Goal: Task Accomplishment & Management: Complete application form

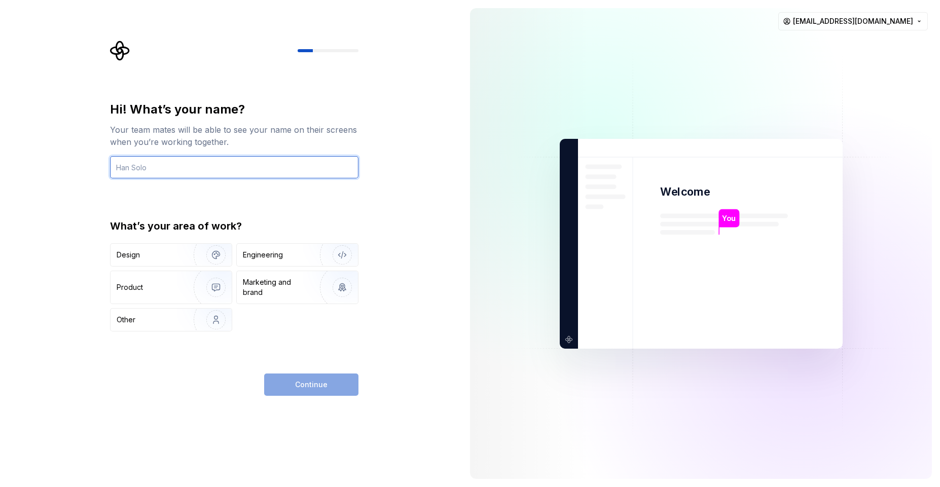
click at [230, 170] on input "text" at bounding box center [234, 167] width 248 height 22
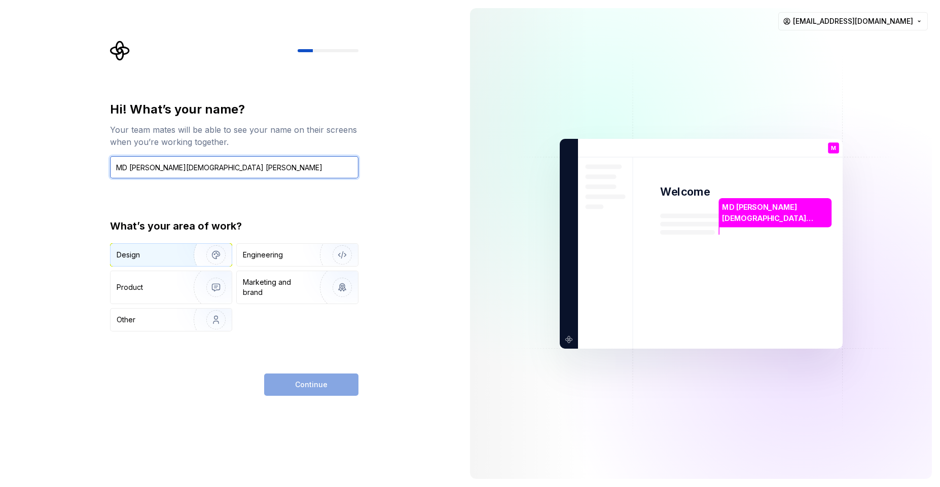
type input "MD RAKIBUL ISLAM RAKIB"
click at [166, 256] on div "Design" at bounding box center [149, 255] width 64 height 10
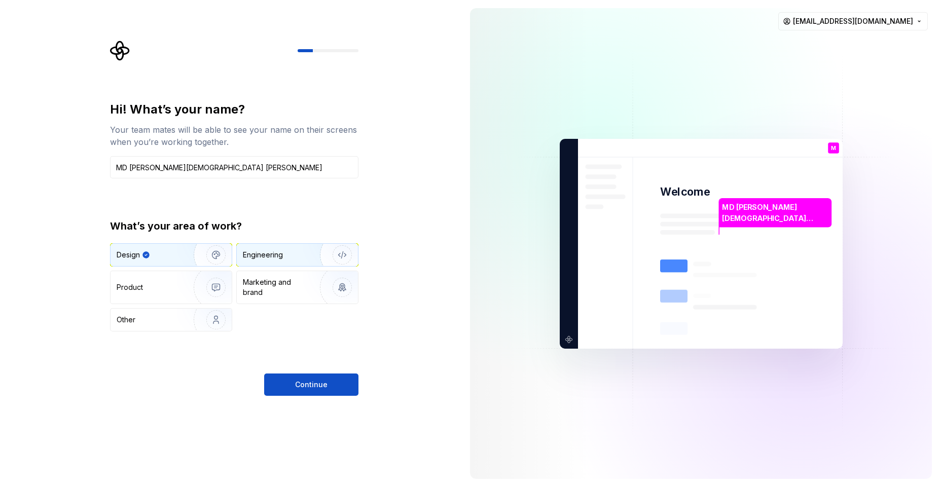
click at [274, 258] on div "Engineering" at bounding box center [263, 255] width 40 height 10
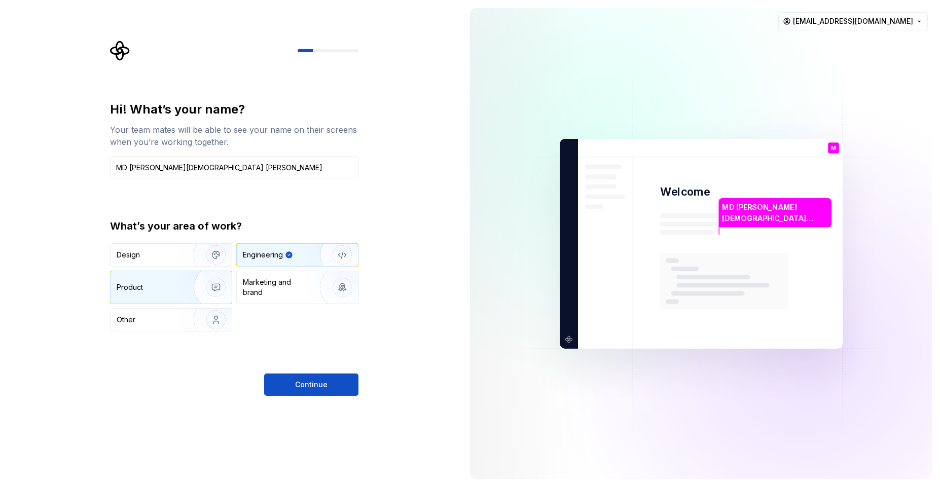
click at [177, 289] on img "button" at bounding box center [209, 288] width 65 height 68
click at [284, 258] on div "Engineering" at bounding box center [283, 255] width 81 height 10
click at [300, 390] on button "Continue" at bounding box center [311, 385] width 94 height 22
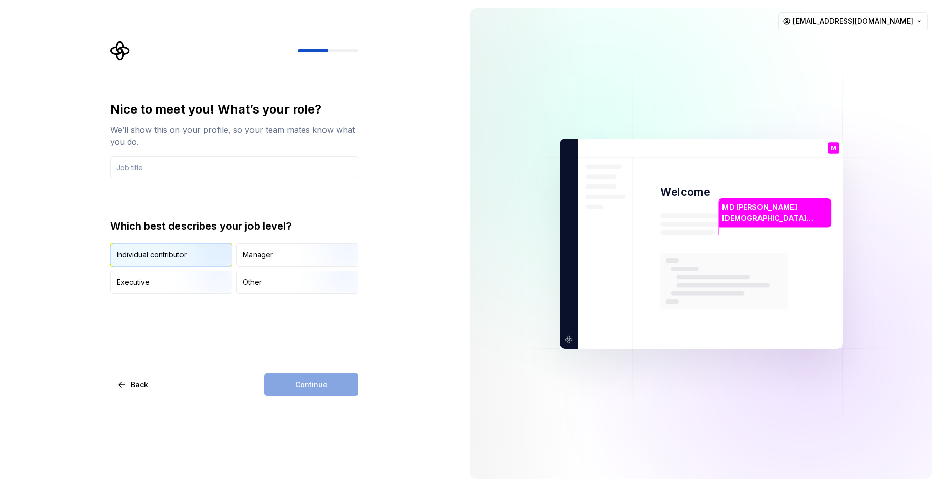
click at [213, 248] on img "button" at bounding box center [207, 268] width 65 height 68
click at [261, 255] on div "Manager" at bounding box center [258, 255] width 30 height 10
click at [215, 258] on img "button" at bounding box center [207, 268] width 65 height 68
click at [285, 375] on div "Continue" at bounding box center [311, 385] width 94 height 22
click at [299, 390] on div "Continue" at bounding box center [311, 385] width 94 height 22
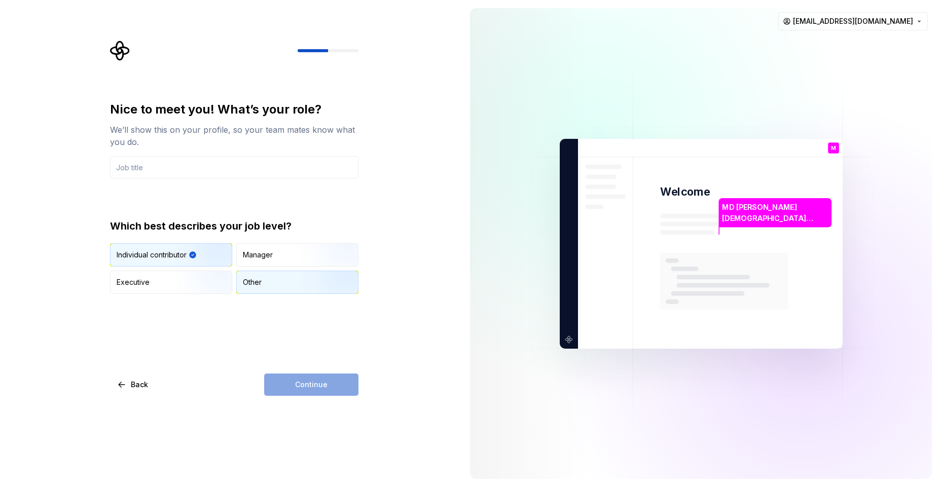
click at [267, 283] on div "Other" at bounding box center [297, 282] width 121 height 22
click at [201, 261] on img "button" at bounding box center [207, 268] width 65 height 68
click at [176, 171] on input "text" at bounding box center [234, 167] width 248 height 22
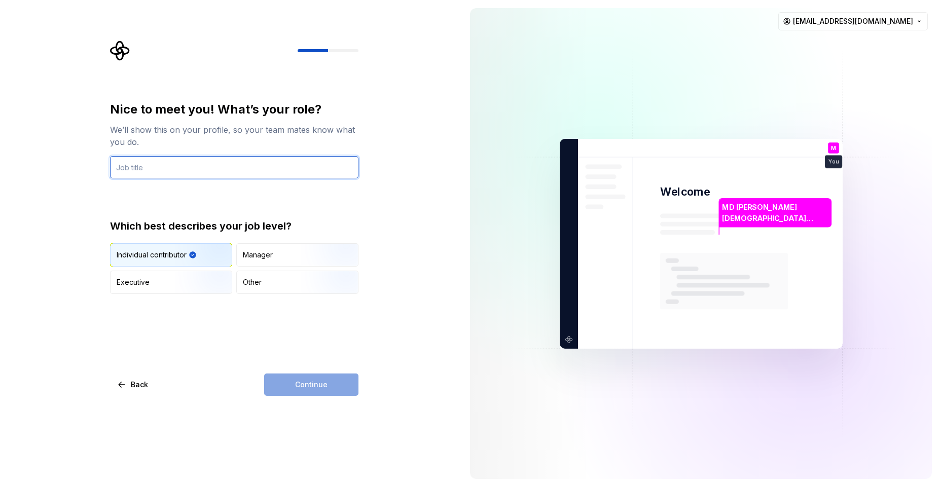
type input "Full Stack Web Developer"
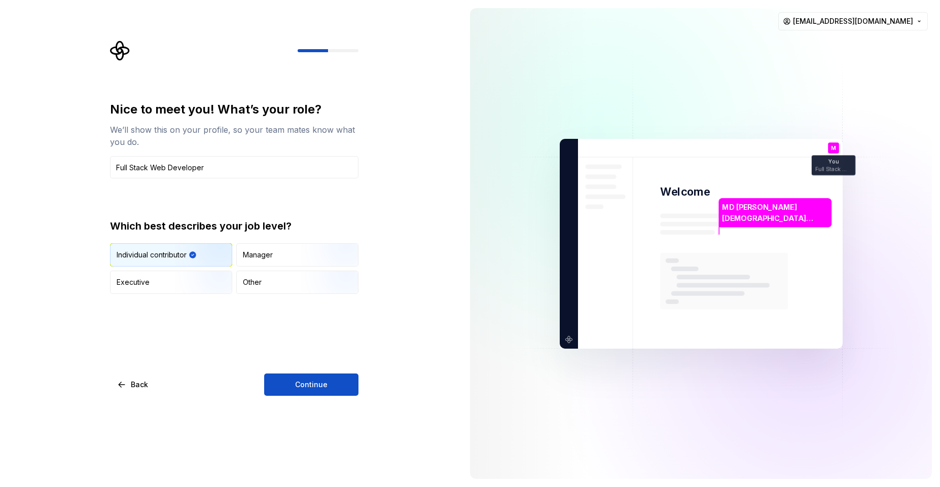
click at [227, 205] on div "Nice to meet you! What’s your role? We’ll show this on your profile, so your te…" at bounding box center [234, 197] width 248 height 193
click at [316, 392] on button "Continue" at bounding box center [311, 385] width 94 height 22
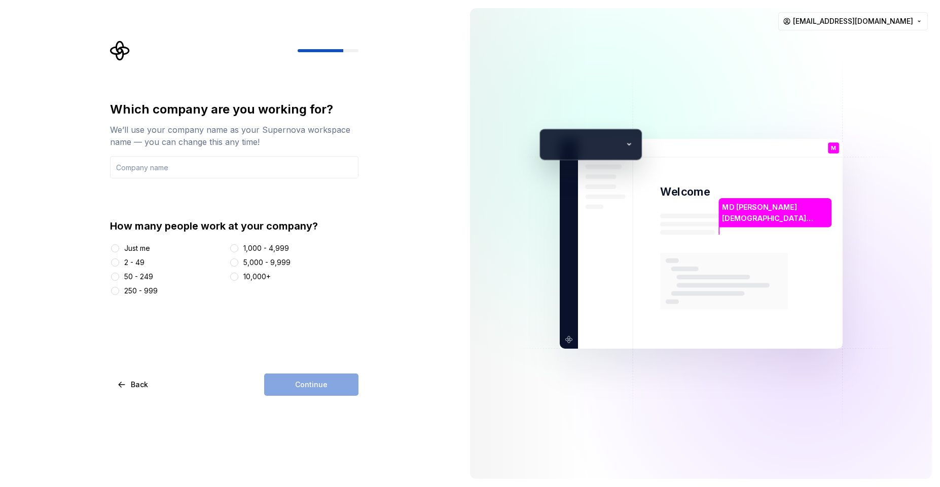
click at [135, 253] on div "Just me" at bounding box center [137, 248] width 26 height 10
click at [119, 253] on button "Just me" at bounding box center [115, 248] width 8 height 8
click at [175, 170] on input "text" at bounding box center [234, 167] width 248 height 22
type input "RakibULinux"
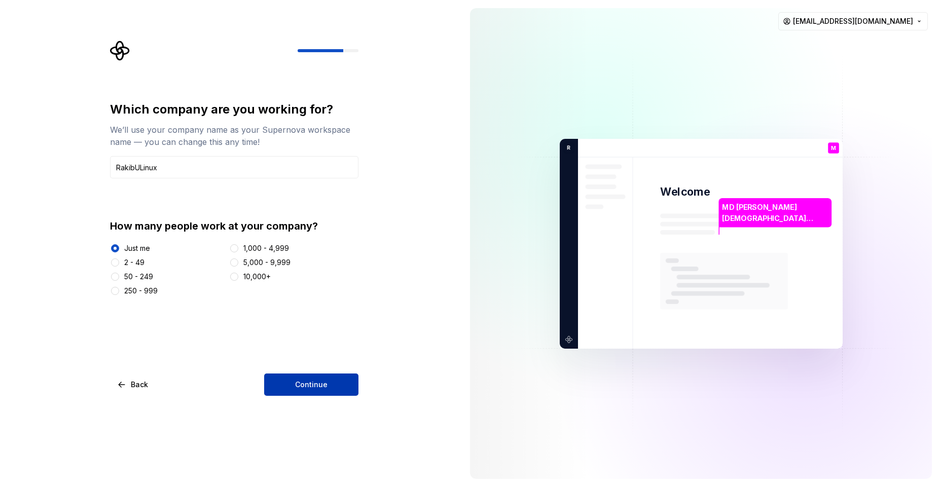
click at [304, 392] on button "Continue" at bounding box center [311, 385] width 94 height 22
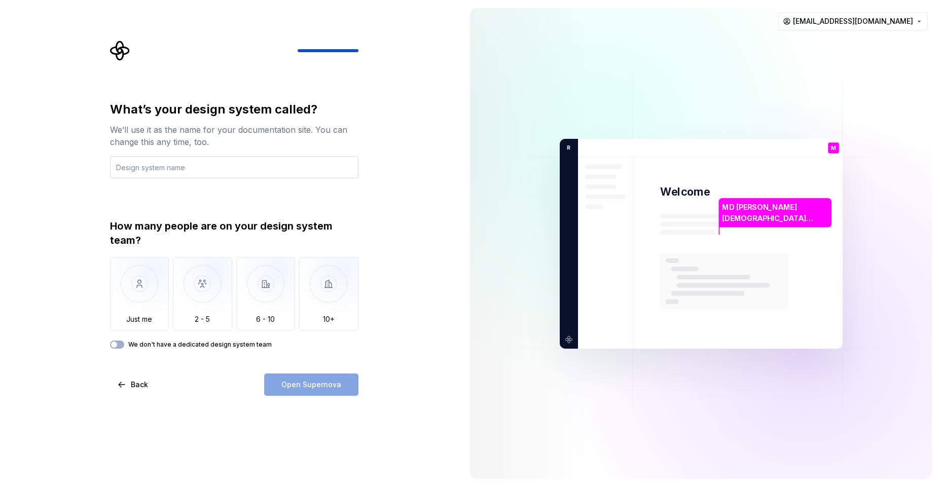
click at [178, 173] on input "text" at bounding box center [234, 167] width 248 height 22
click at [133, 293] on img "button" at bounding box center [139, 292] width 59 height 68
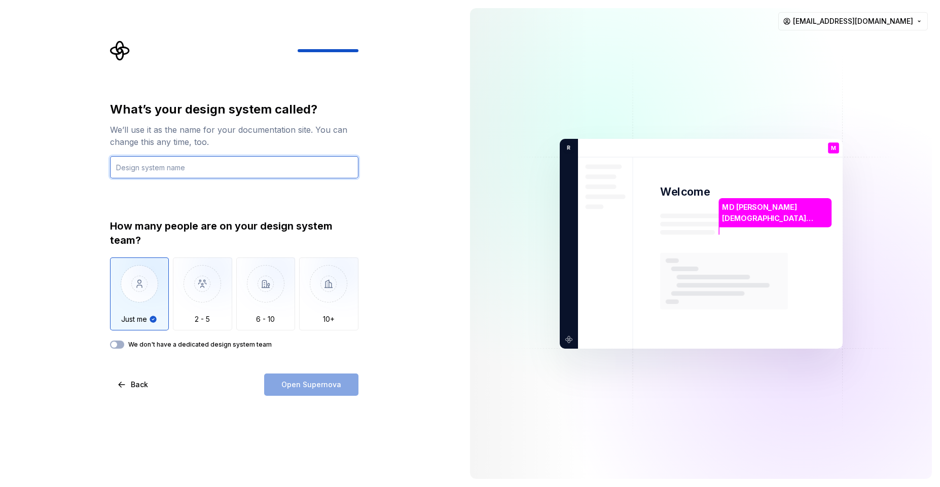
click at [165, 170] on input "text" at bounding box center [234, 167] width 248 height 22
click at [122, 343] on button "We don't have a dedicated design system team" at bounding box center [117, 345] width 14 height 8
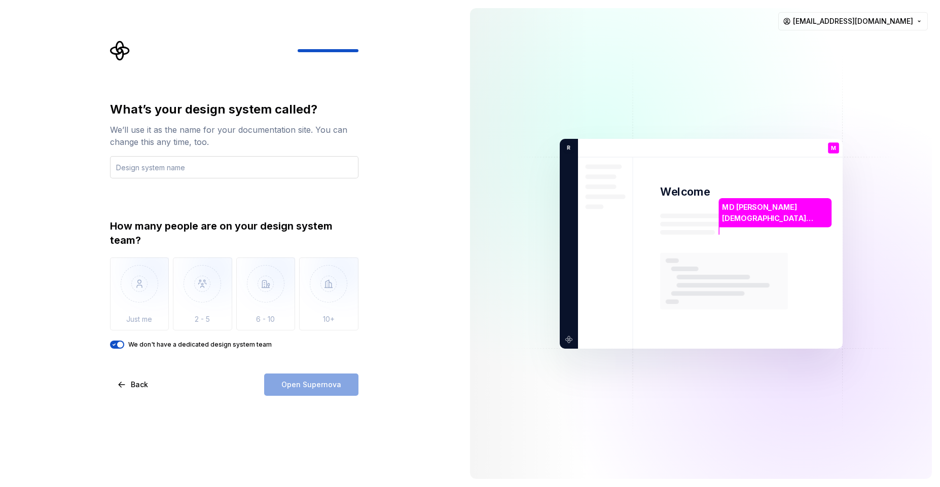
click at [182, 167] on input "text" at bounding box center [234, 167] width 248 height 22
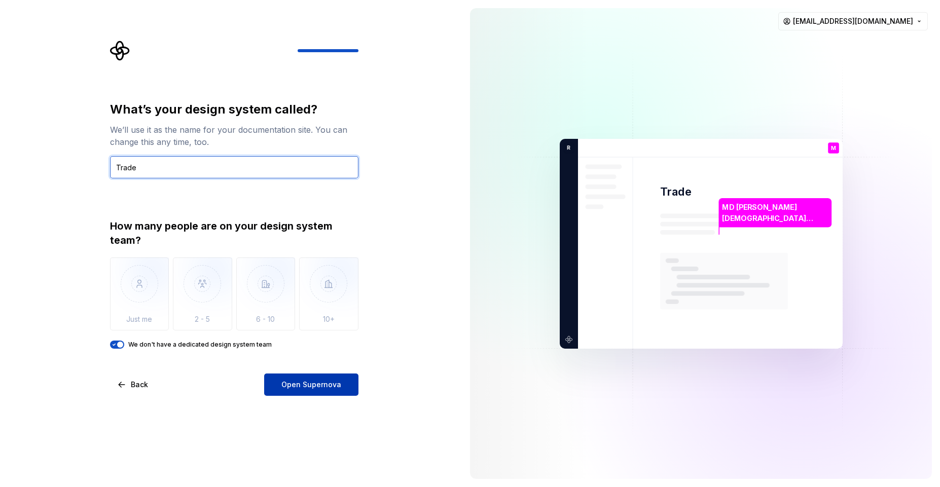
type input "Trade"
click at [296, 383] on span "Open Supernova" at bounding box center [311, 385] width 60 height 10
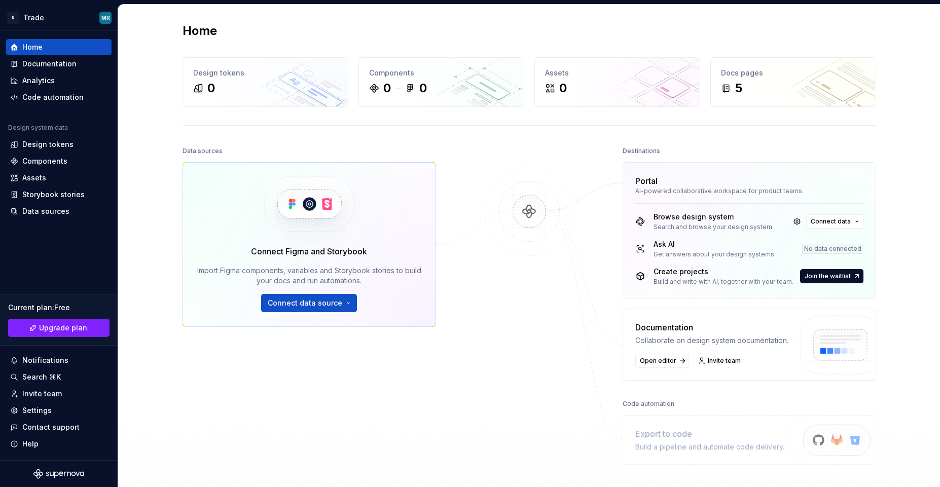
click at [355, 306] on div "Connect Figma and Storybook Import Figma components, variables and Storybook st…" at bounding box center [309, 278] width 224 height 67
click at [343, 305] on button "Connect data source" at bounding box center [309, 303] width 96 height 18
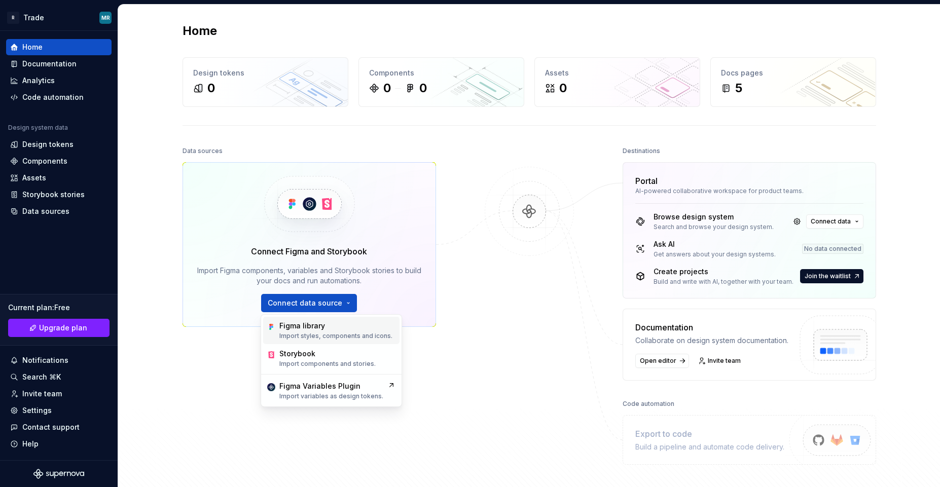
click at [324, 337] on p "Import styles, components and icons." at bounding box center [335, 336] width 113 height 8
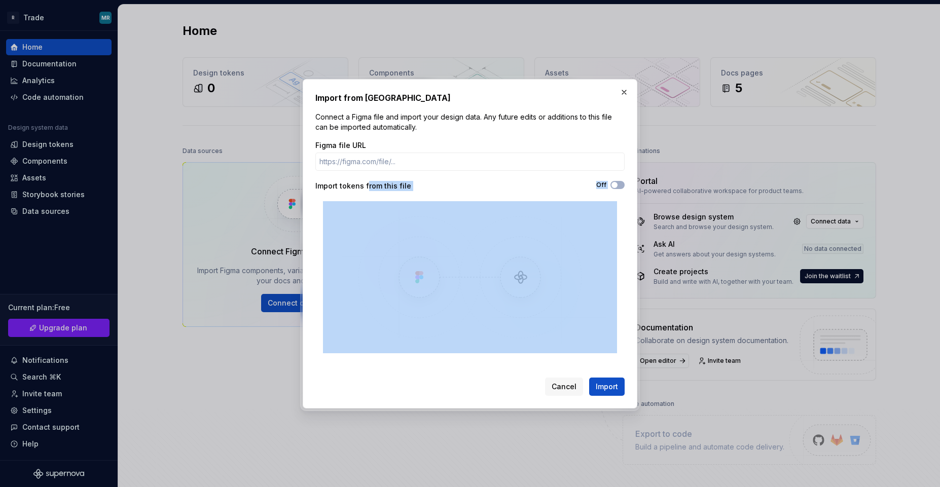
drag, startPoint x: 366, startPoint y: 181, endPoint x: 486, endPoint y: 200, distance: 121.1
click at [472, 200] on div "Figma file URL Import tokens from this file Off" at bounding box center [469, 246] width 309 height 213
click at [486, 199] on div "Figma file URL Import tokens from this file Off" at bounding box center [469, 246] width 309 height 213
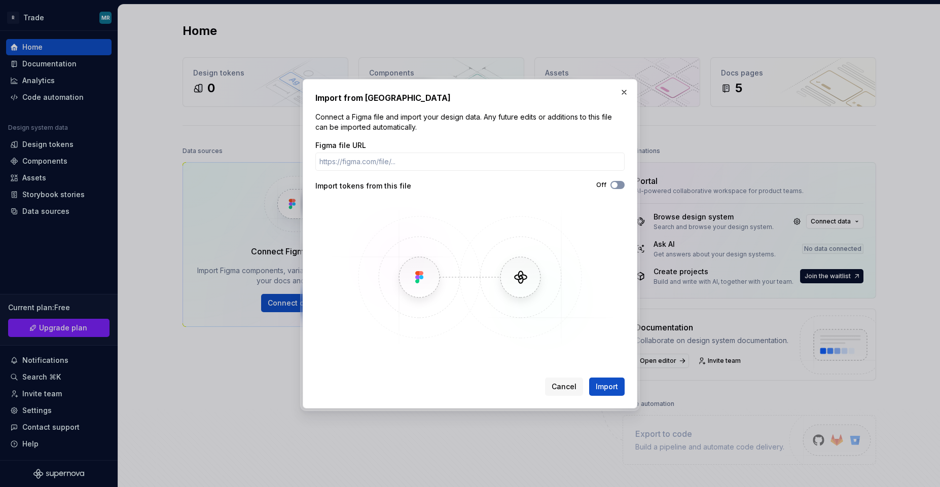
click at [615, 184] on span "button" at bounding box center [614, 185] width 6 height 6
click at [615, 184] on icon "button" at bounding box center [614, 185] width 8 height 6
drag, startPoint x: 322, startPoint y: 97, endPoint x: 435, endPoint y: 104, distance: 113.3
click at [435, 104] on div "Import from Figma Connect a Figma file and import your design data. Any future …" at bounding box center [469, 244] width 309 height 304
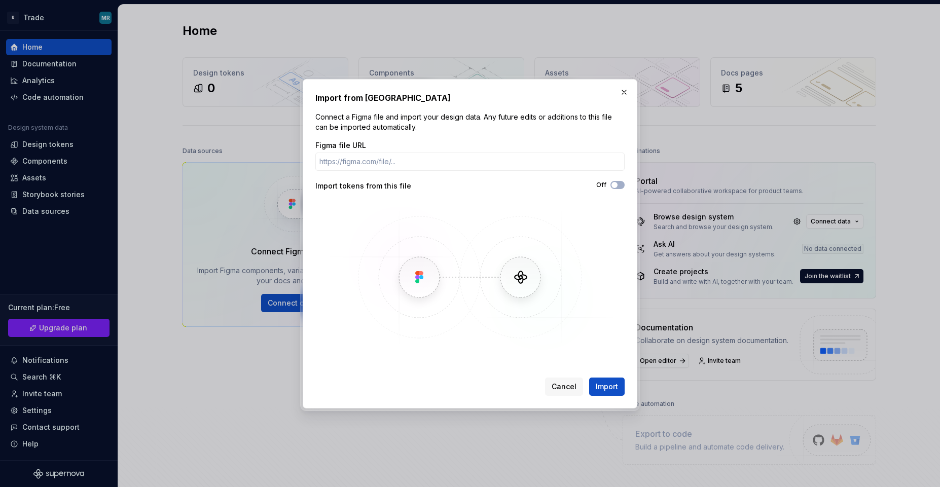
drag, startPoint x: 429, startPoint y: 135, endPoint x: 419, endPoint y: 121, distance: 17.4
click at [419, 121] on div "Import from Figma Connect a Figma file and import your design data. Any future …" at bounding box center [469, 244] width 309 height 304
click at [623, 89] on button "button" at bounding box center [624, 92] width 14 height 14
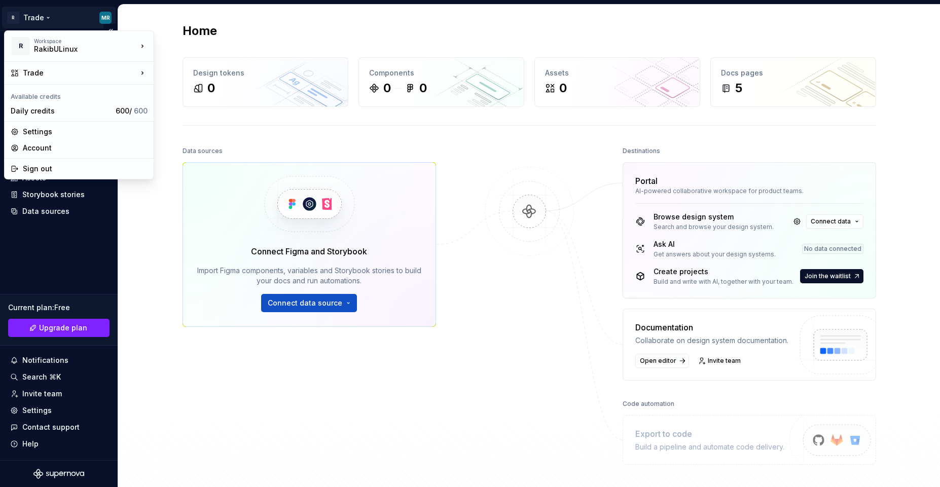
click at [106, 18] on html "R Trade MR Home Documentation Analytics Code automation Design system data Desi…" at bounding box center [470, 243] width 940 height 487
click at [67, 113] on div "Daily credits" at bounding box center [61, 111] width 101 height 10
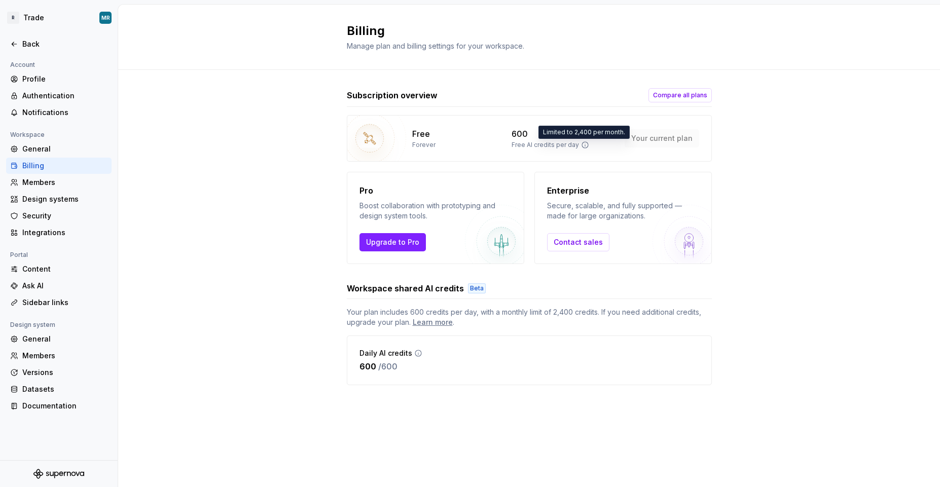
click at [583, 146] on icon at bounding box center [585, 145] width 8 height 8
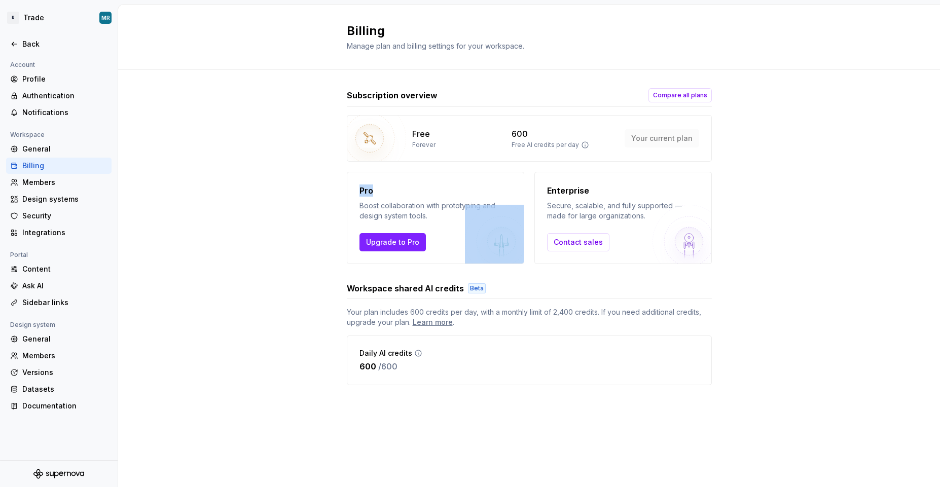
click at [583, 146] on icon at bounding box center [585, 145] width 8 height 8
click at [583, 155] on div "Free Forever 600 Free AI credits per day Your current plan" at bounding box center [529, 138] width 365 height 47
click at [712, 161] on div "Subscription overview Compare all plans Free Forever 600 Free AI credits per da…" at bounding box center [529, 247] width 822 height 354
drag, startPoint x: 624, startPoint y: 138, endPoint x: 726, endPoint y: 138, distance: 102.4
click at [726, 138] on div "Subscription overview Compare all plans Free Forever 600 Free AI credits per da…" at bounding box center [529, 247] width 822 height 354
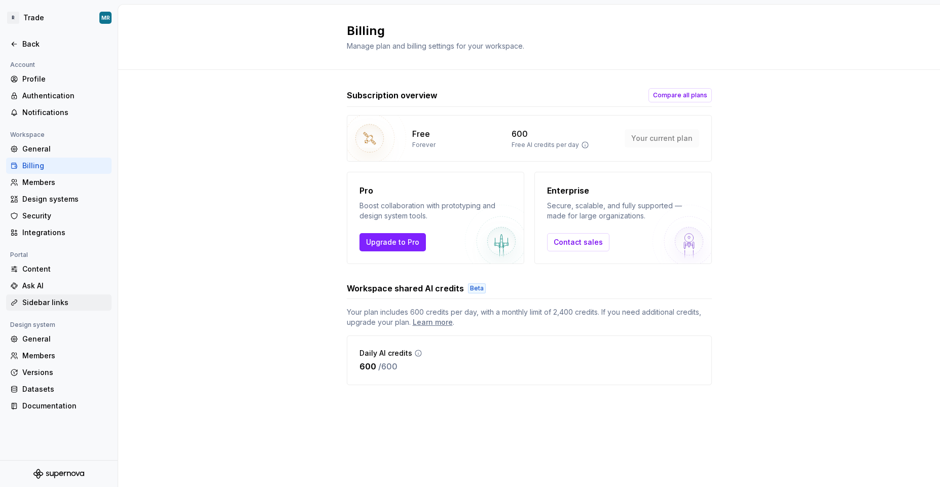
click at [58, 306] on div "Sidebar links" at bounding box center [64, 303] width 85 height 10
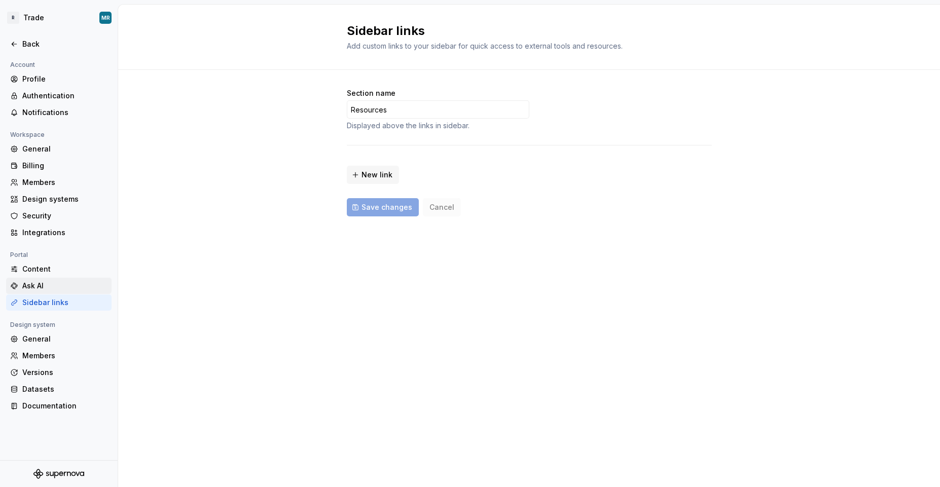
click at [44, 287] on div "Ask AI" at bounding box center [64, 286] width 85 height 10
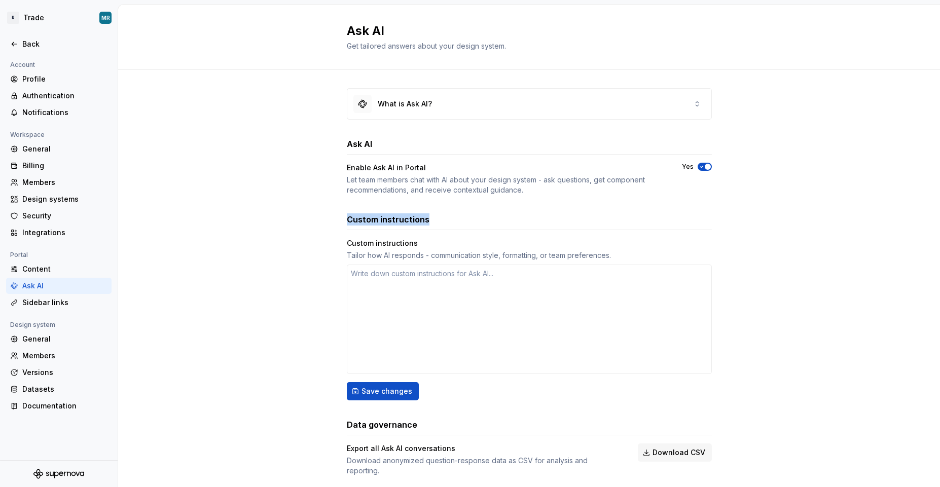
drag, startPoint x: 340, startPoint y: 218, endPoint x: 431, endPoint y: 230, distance: 92.1
click at [430, 229] on div "What is Ask AI? Ask AI Enable Ask AI in Portal Let team members chat with AI ab…" at bounding box center [529, 292] width 822 height 445
drag, startPoint x: 431, startPoint y: 230, endPoint x: 431, endPoint y: 257, distance: 26.9
click at [432, 230] on div "Custom instructions Custom instructions Tailor how AI responds - communication …" at bounding box center [529, 306] width 365 height 187
click at [402, 258] on div "Tailor how AI responds - communication style, formatting, or team preferences." at bounding box center [529, 255] width 365 height 10
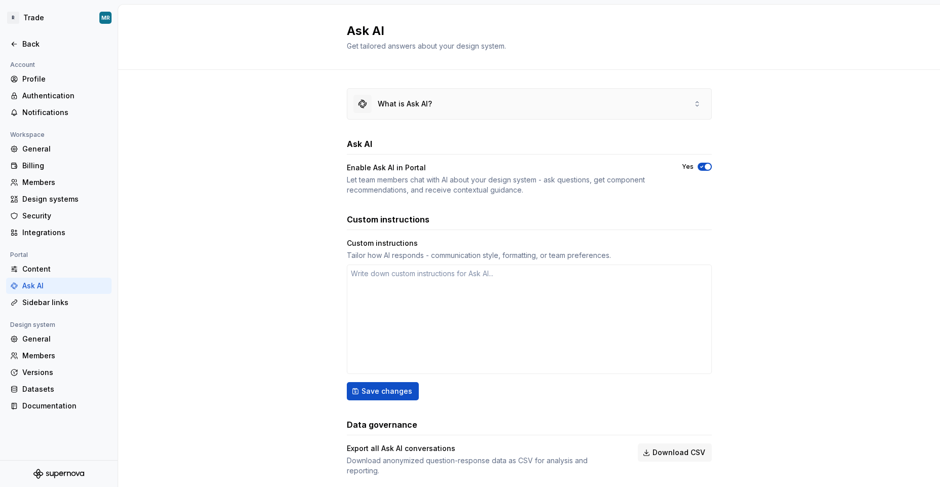
click at [526, 100] on div "What is Ask AI?" at bounding box center [529, 104] width 364 height 30
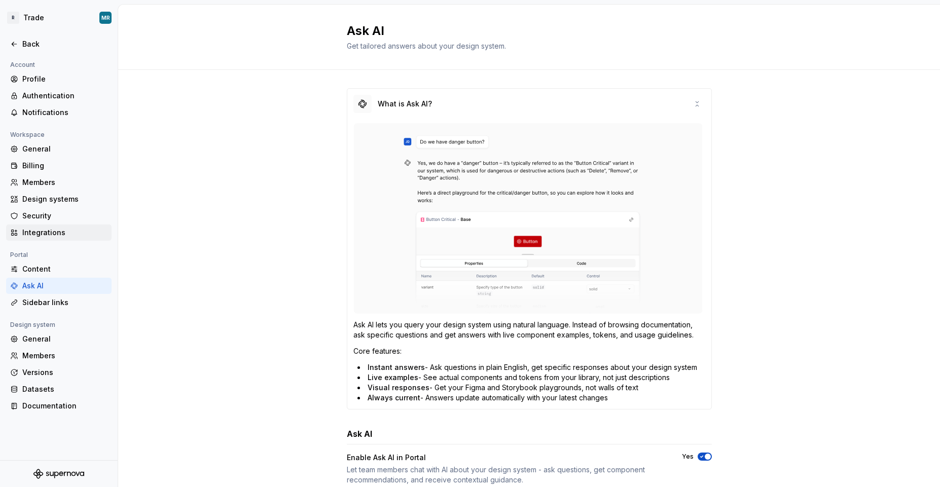
click at [64, 239] on div "Integrations" at bounding box center [58, 233] width 105 height 16
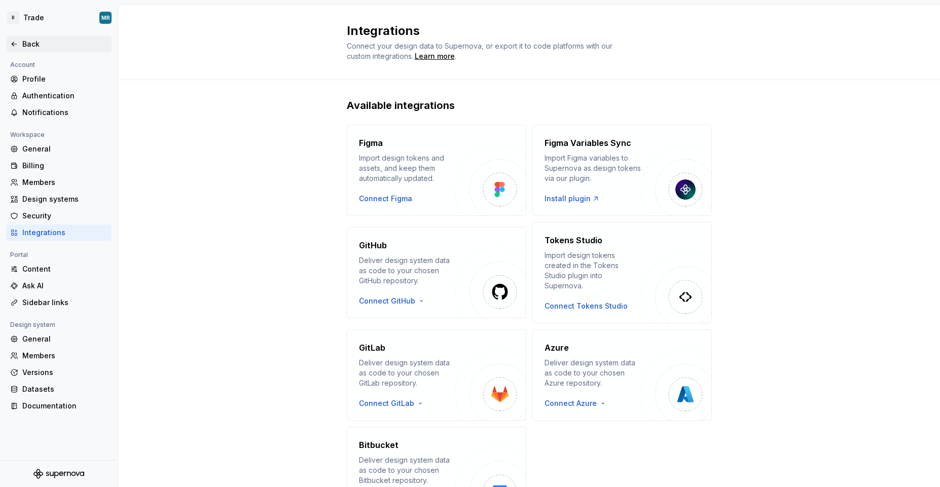
click at [13, 45] on icon at bounding box center [14, 44] width 8 height 8
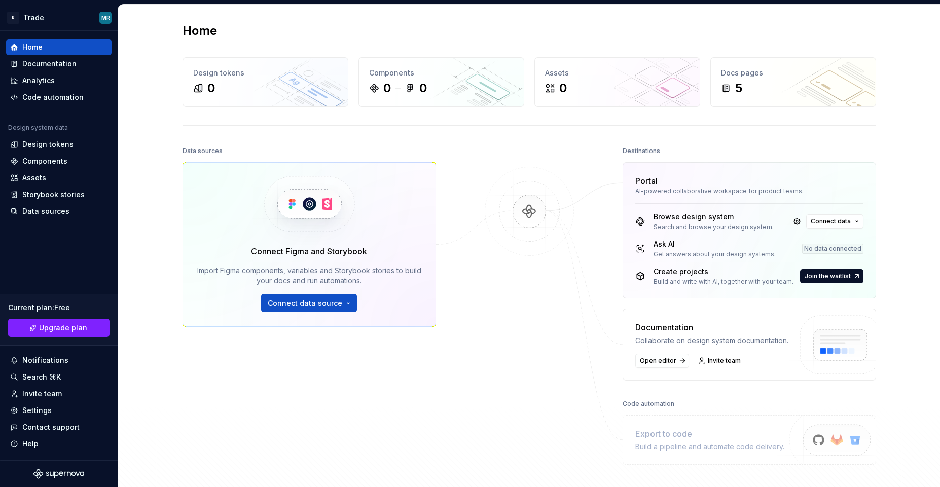
click at [160, 164] on div "Home Design tokens 0 Components 0 0 Assets 0 Docs pages 5 Data sources Connect …" at bounding box center [529, 265] width 822 height 520
click at [847, 221] on span "Connect data" at bounding box center [831, 222] width 40 height 8
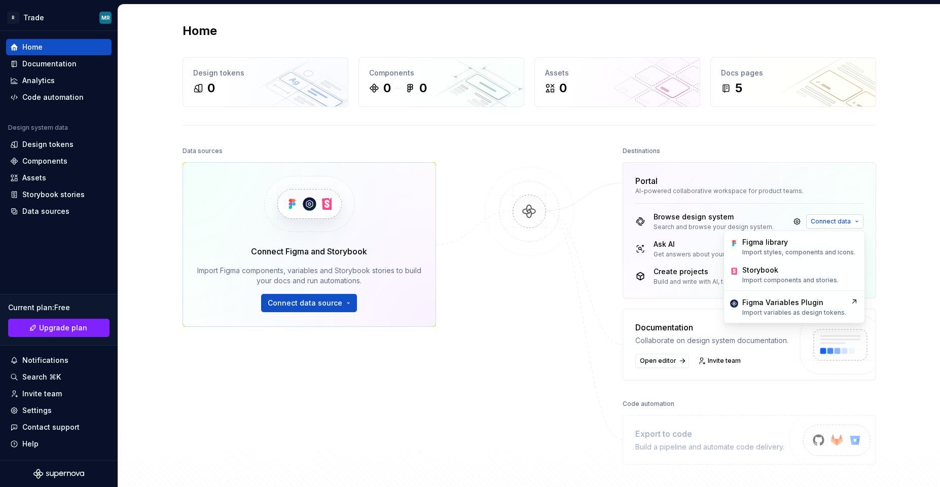
click at [847, 221] on span "Connect data" at bounding box center [831, 222] width 40 height 8
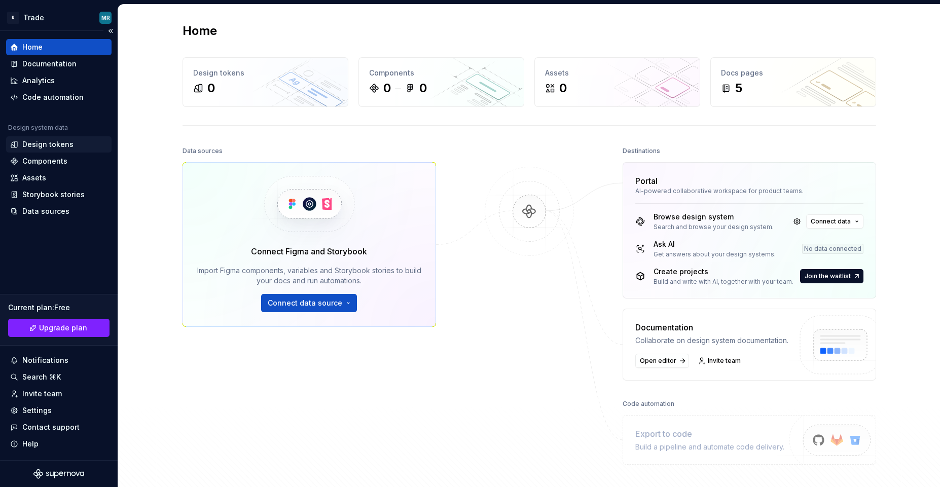
click at [47, 147] on div "Design tokens" at bounding box center [47, 144] width 51 height 10
